Goal: Task Accomplishment & Management: Complete application form

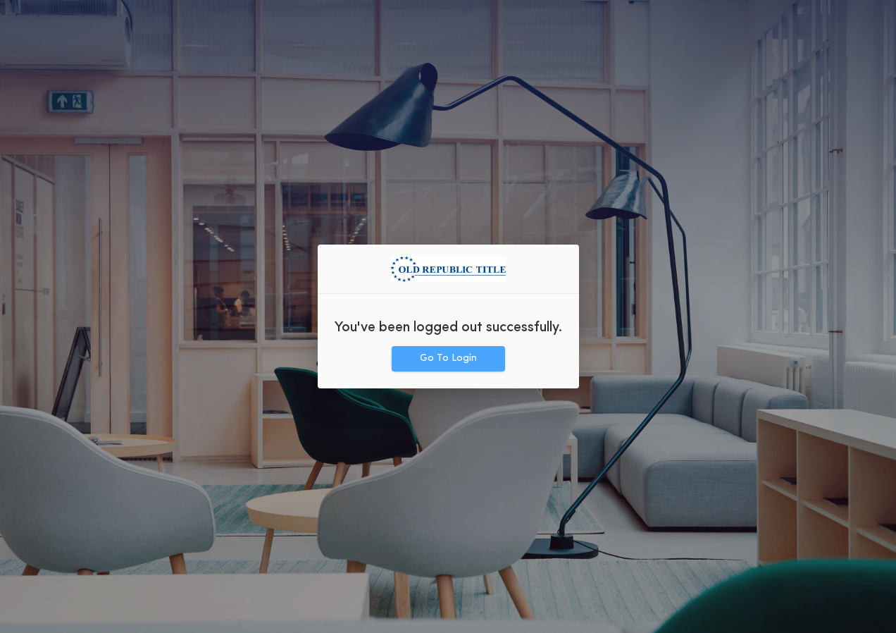
click at [444, 365] on button "Go To Login" at bounding box center [448, 358] width 113 height 25
click at [444, 358] on button "Go To Login" at bounding box center [448, 358] width 113 height 25
